Goal: Task Accomplishment & Management: Complete application form

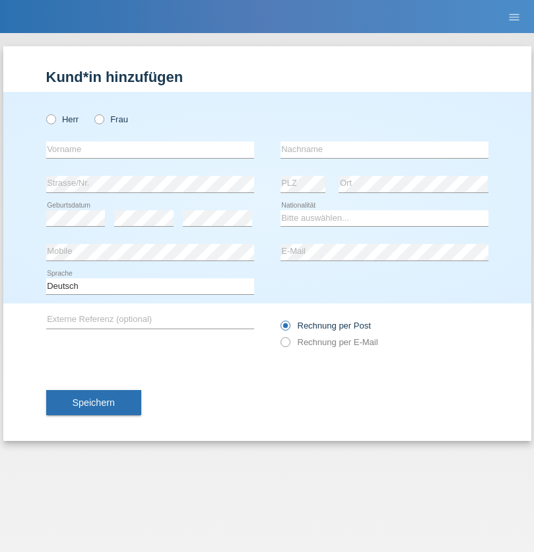
radio input "true"
click at [150, 149] on input "text" at bounding box center [150, 149] width 208 height 17
type input "Pinto"
click at [385, 149] on input "text" at bounding box center [385, 149] width 208 height 17
type input "[PERSON_NAME]"
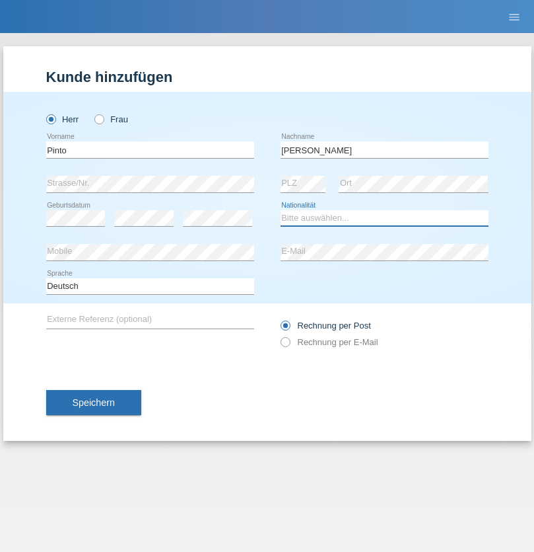
select select "PT"
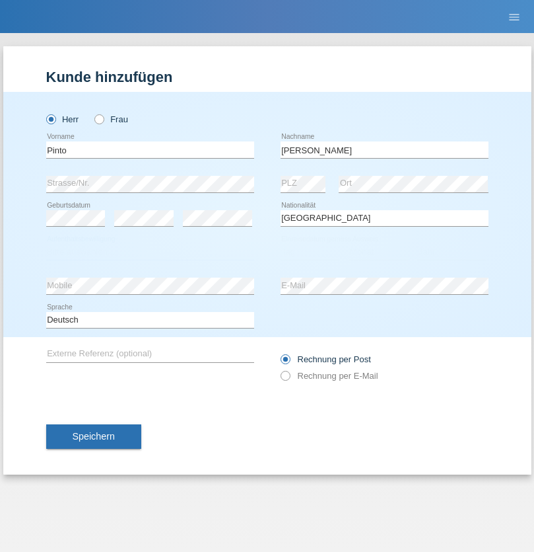
select select "C"
select select "27"
select select "02"
select select "2021"
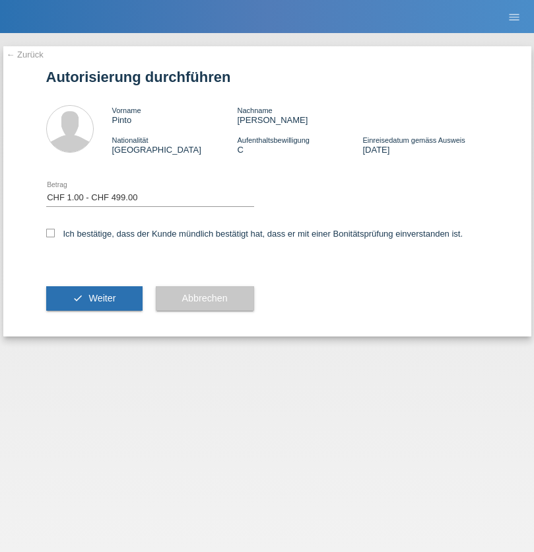
select select "1"
checkbox input "true"
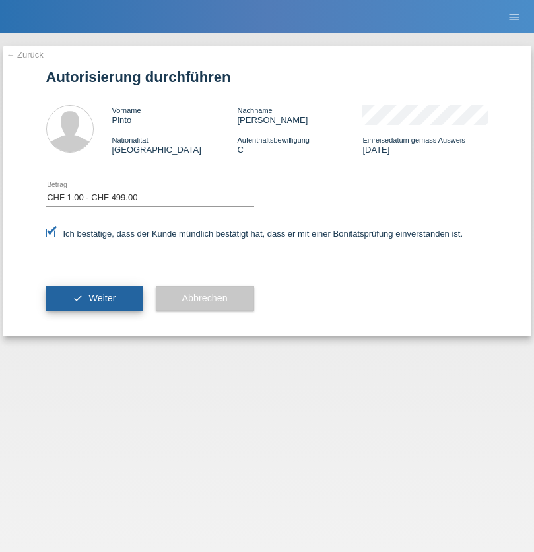
click at [94, 298] on span "Weiter" at bounding box center [102, 298] width 27 height 11
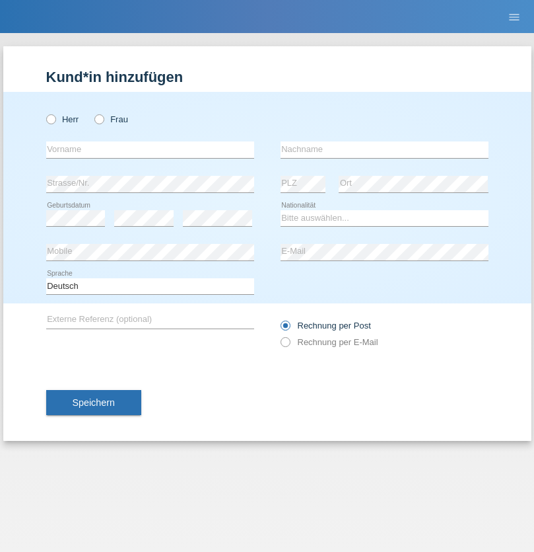
radio input "true"
click at [150, 149] on input "text" at bounding box center [150, 149] width 208 height 17
type input "Philippe"
click at [385, 149] on input "text" at bounding box center [385, 149] width 208 height 17
type input "Waridel"
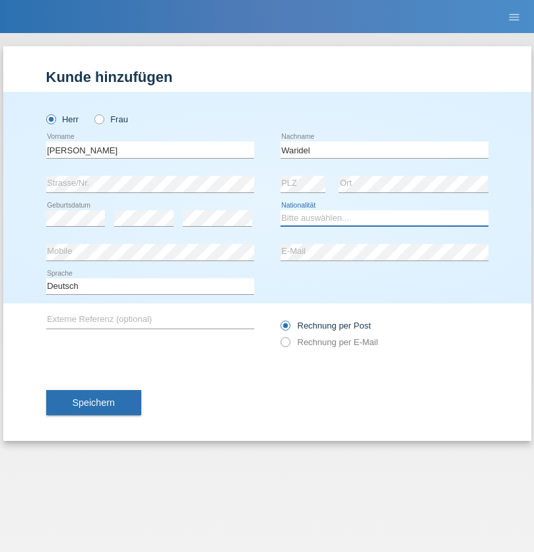
select select "CH"
radio input "true"
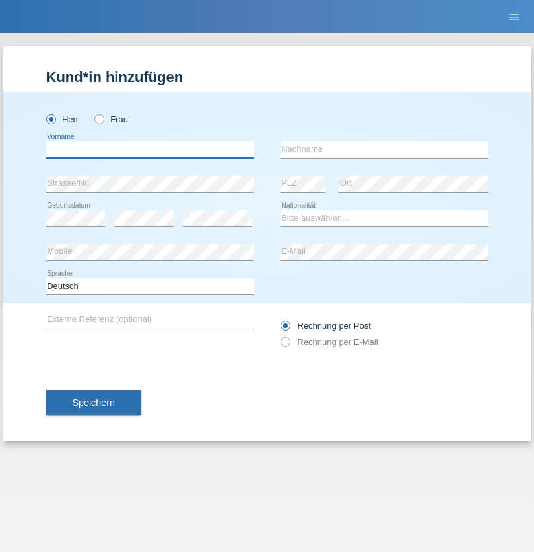
click at [150, 149] on input "text" at bounding box center [150, 149] width 208 height 17
type input "Jan"
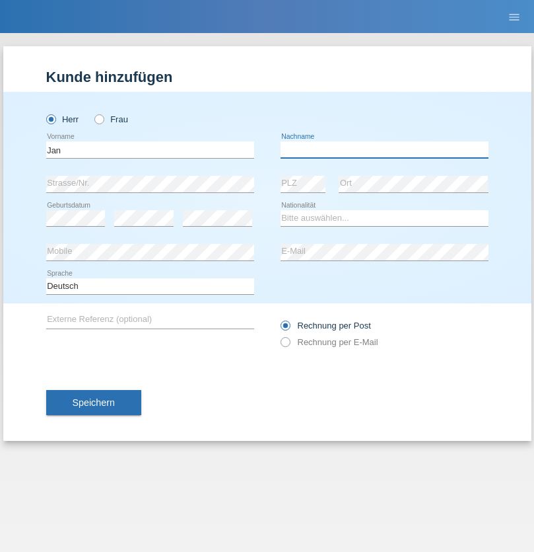
click at [385, 149] on input "text" at bounding box center [385, 149] width 208 height 17
type input "Sanda"
select select "CZ"
select select "C"
select select "19"
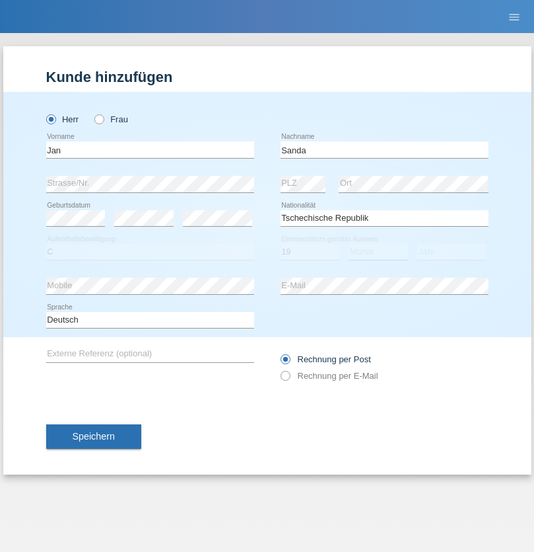
select select "07"
select select "2021"
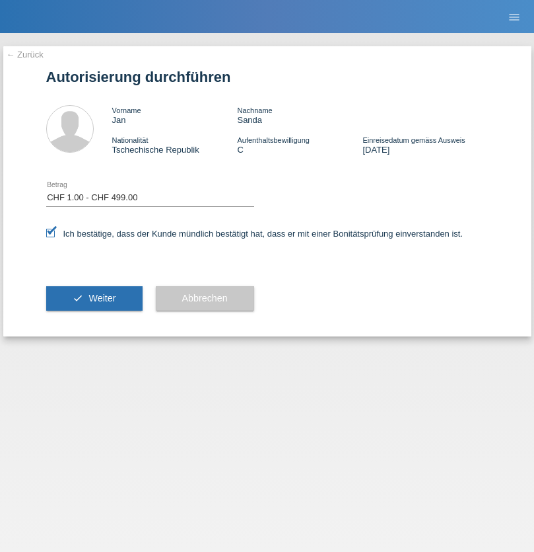
select select "1"
click at [94, 298] on span "Weiter" at bounding box center [102, 298] width 27 height 11
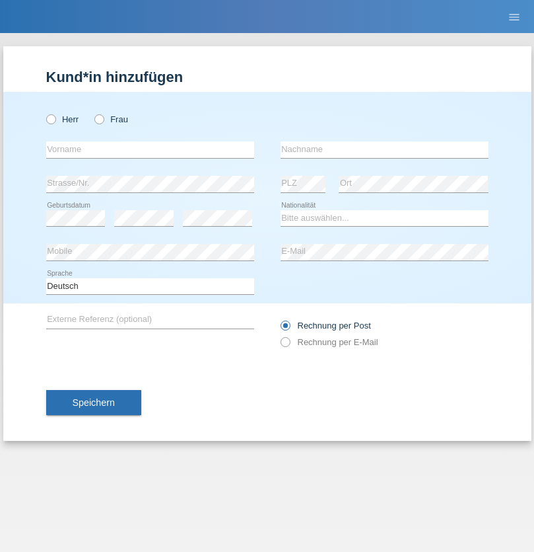
radio input "true"
click at [150, 149] on input "text" at bounding box center [150, 149] width 208 height 17
type input "[PERSON_NAME]"
click at [385, 149] on input "text" at bounding box center [385, 149] width 208 height 17
type input "Trif"
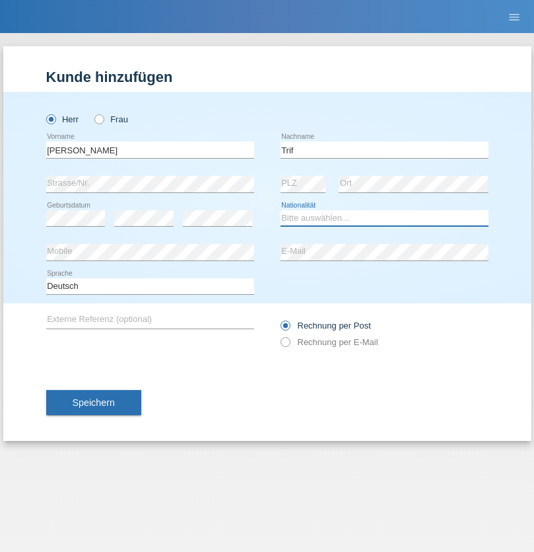
select select "RO"
select select "C"
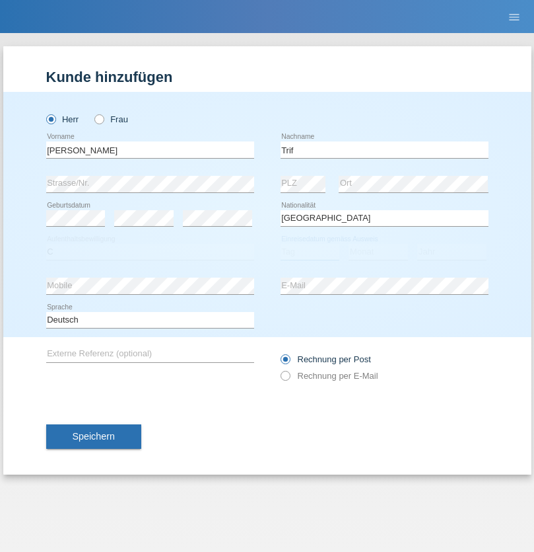
select select "21"
select select "05"
select select "2021"
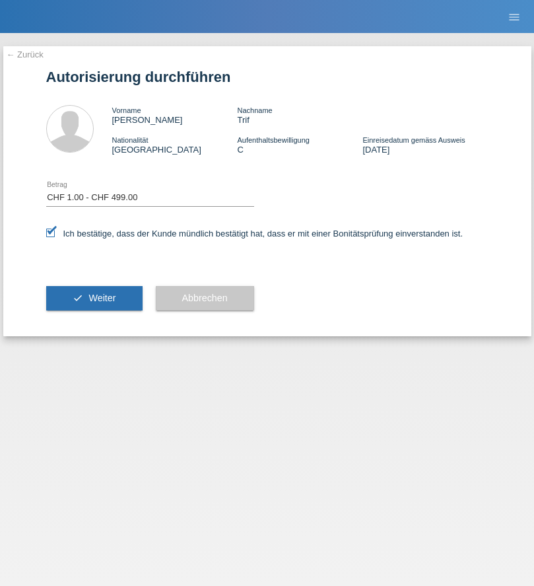
select select "1"
click at [94, 298] on span "Weiter" at bounding box center [102, 298] width 27 height 11
